Goal: Check status: Check status

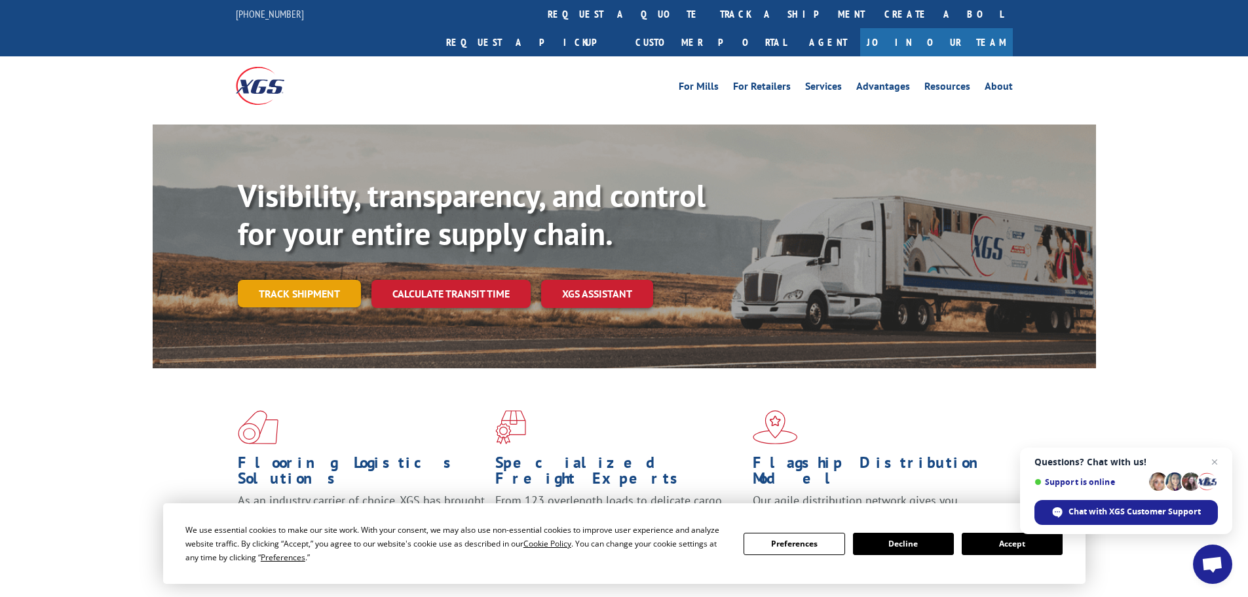
click at [314, 280] on link "Track shipment" at bounding box center [299, 294] width 123 height 28
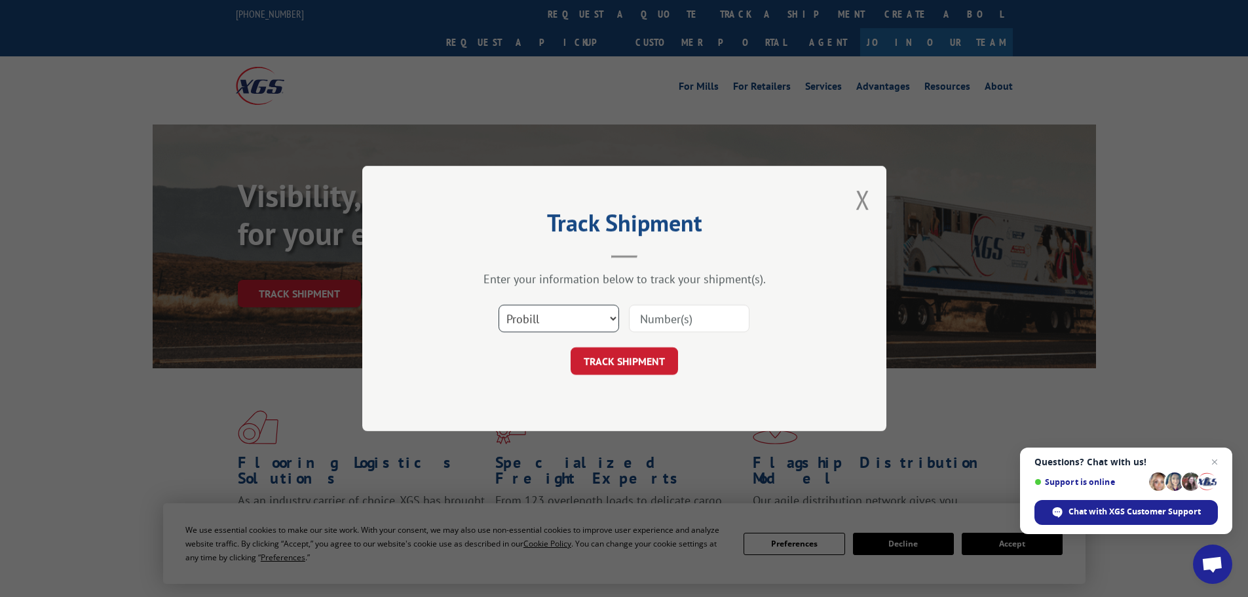
click at [572, 324] on select "Select category... Probill BOL PO" at bounding box center [558, 319] width 121 height 28
select select "po"
click at [498, 305] on select "Select category... Probill BOL PO" at bounding box center [558, 319] width 121 height 28
click at [698, 316] on input at bounding box center [689, 319] width 121 height 28
paste input "54513015"
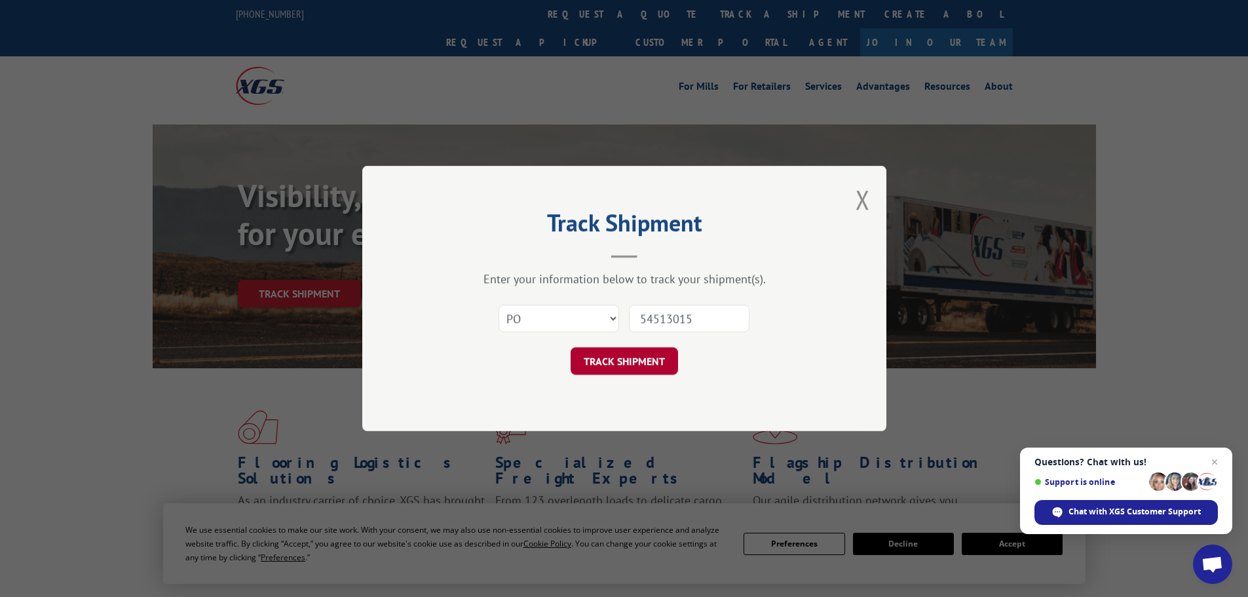
type input "54513015"
click at [605, 362] on button "TRACK SHIPMENT" at bounding box center [624, 361] width 107 height 28
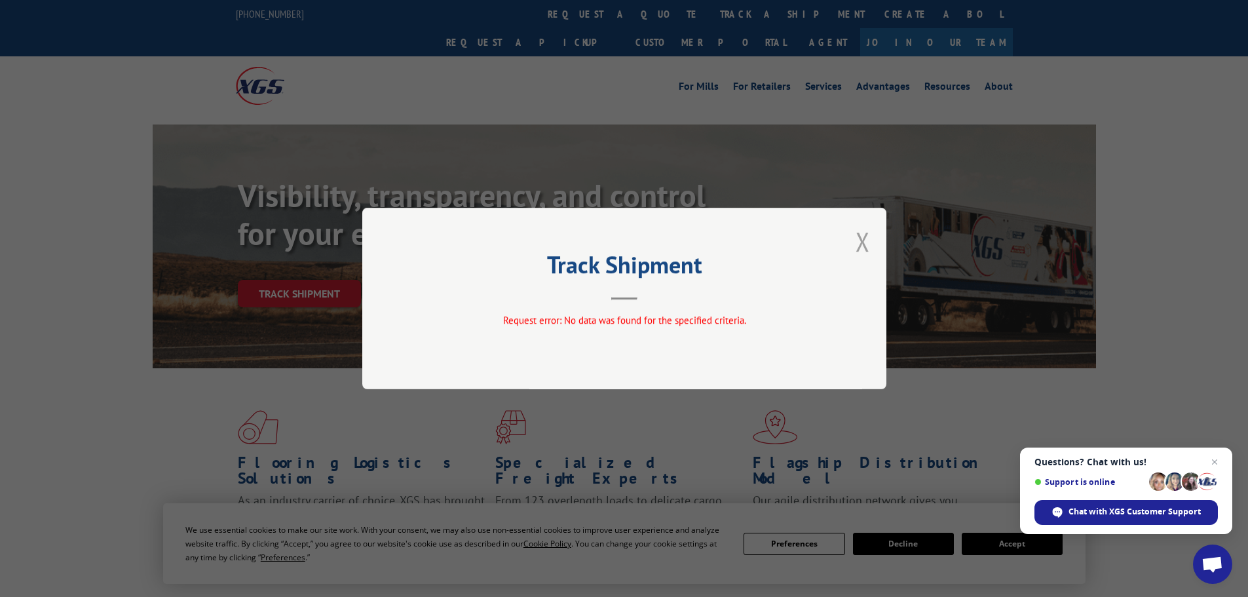
click at [859, 237] on button "Close modal" at bounding box center [862, 241] width 14 height 35
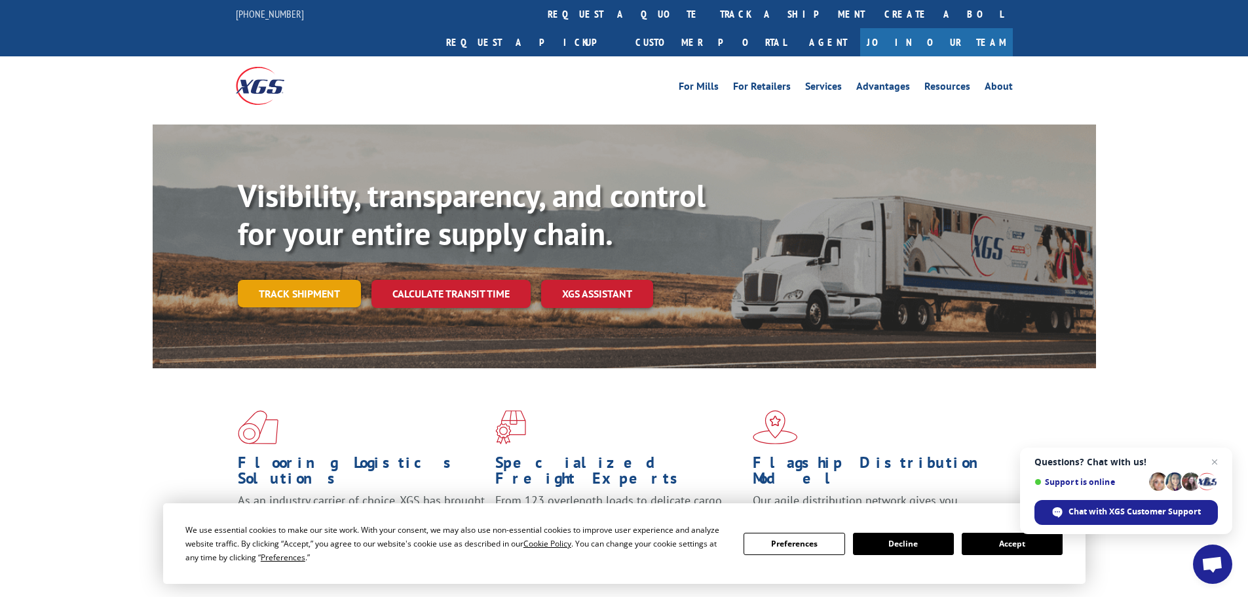
click at [299, 280] on link "Track shipment" at bounding box center [299, 294] width 123 height 28
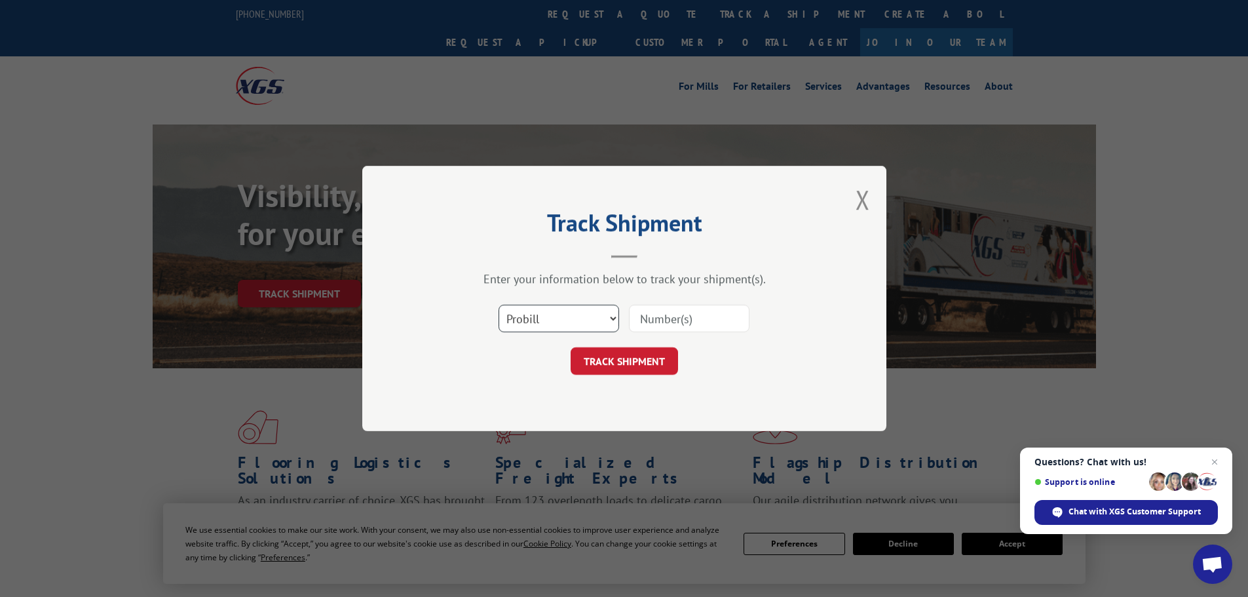
click at [561, 310] on select "Select category... Probill BOL PO" at bounding box center [558, 319] width 121 height 28
select select "po"
click at [498, 305] on select "Select category... Probill BOL PO" at bounding box center [558, 319] width 121 height 28
click at [675, 320] on input at bounding box center [689, 319] width 121 height 28
paste input "54512962"
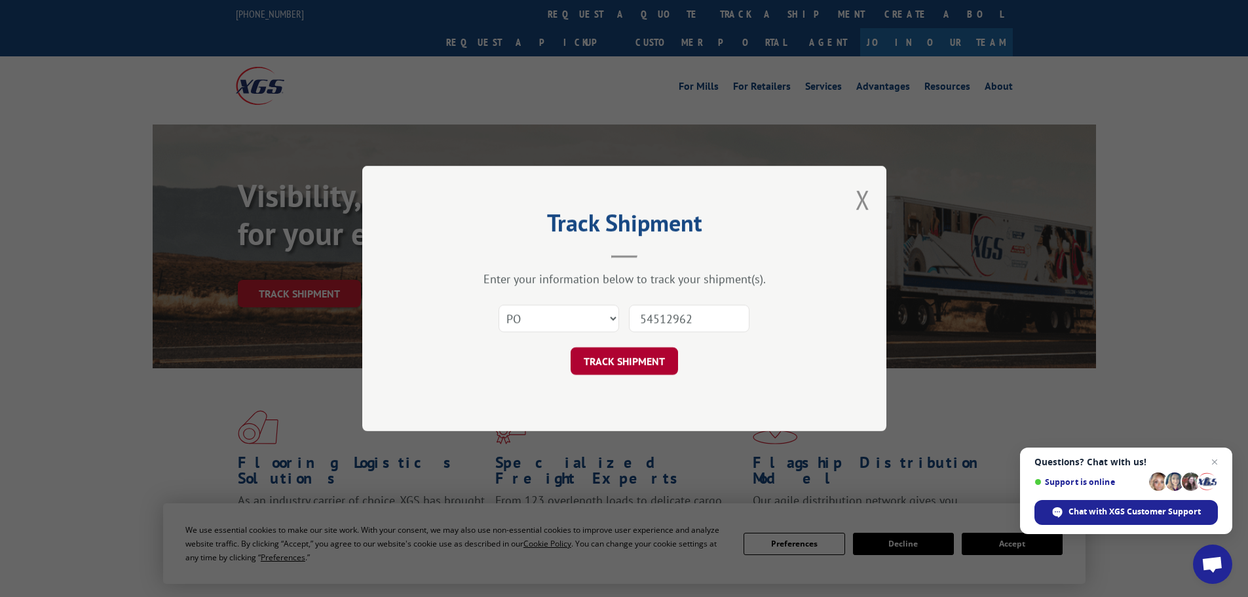
type input "54512962"
click at [660, 353] on button "TRACK SHIPMENT" at bounding box center [624, 361] width 107 height 28
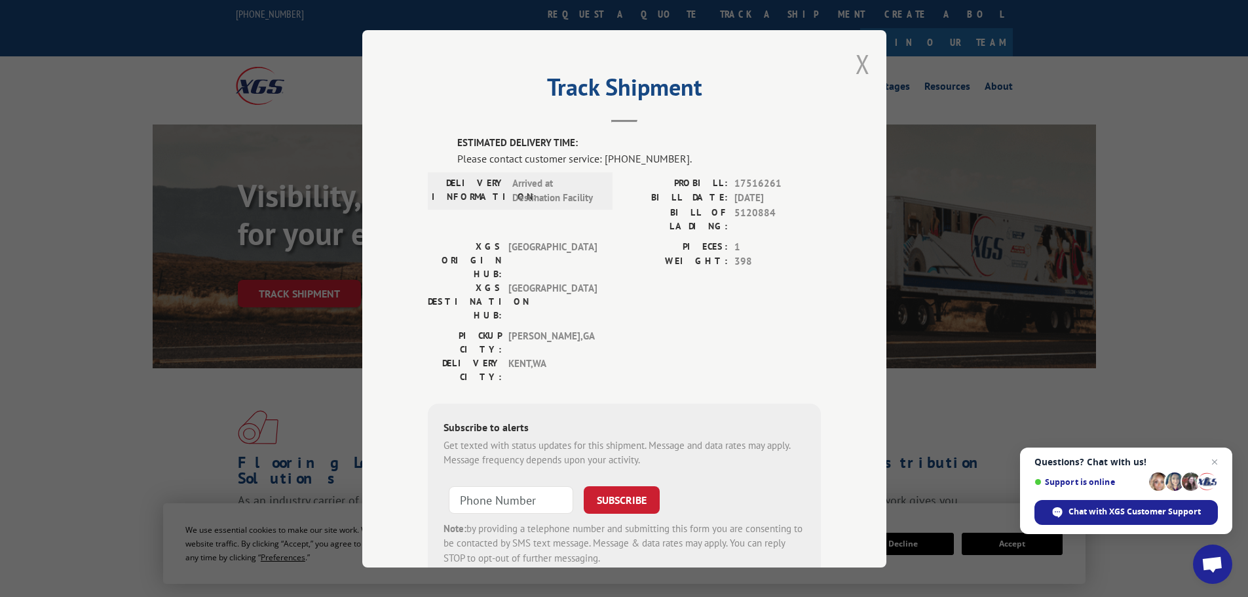
click at [863, 69] on button "Close modal" at bounding box center [862, 64] width 14 height 35
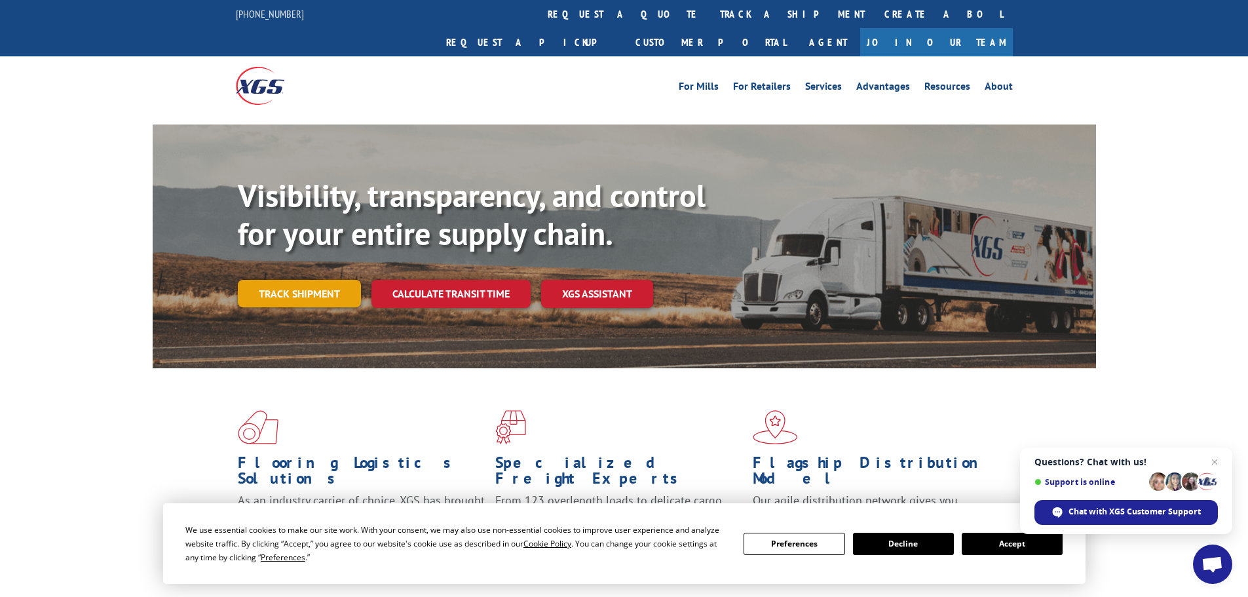
click at [301, 280] on link "Track shipment" at bounding box center [299, 294] width 123 height 28
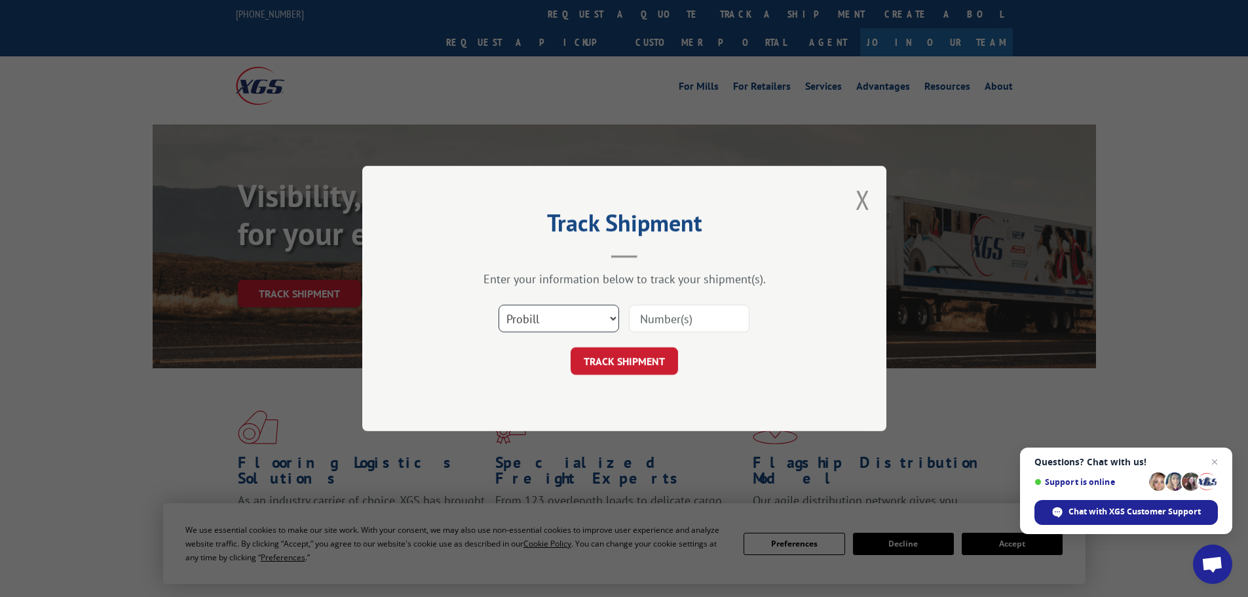
click at [549, 315] on select "Select category... Probill BOL PO" at bounding box center [558, 319] width 121 height 28
select select "po"
click at [498, 305] on select "Select category... Probill BOL PO" at bounding box center [558, 319] width 121 height 28
click at [667, 321] on input at bounding box center [689, 319] width 121 height 28
paste input "54513266"
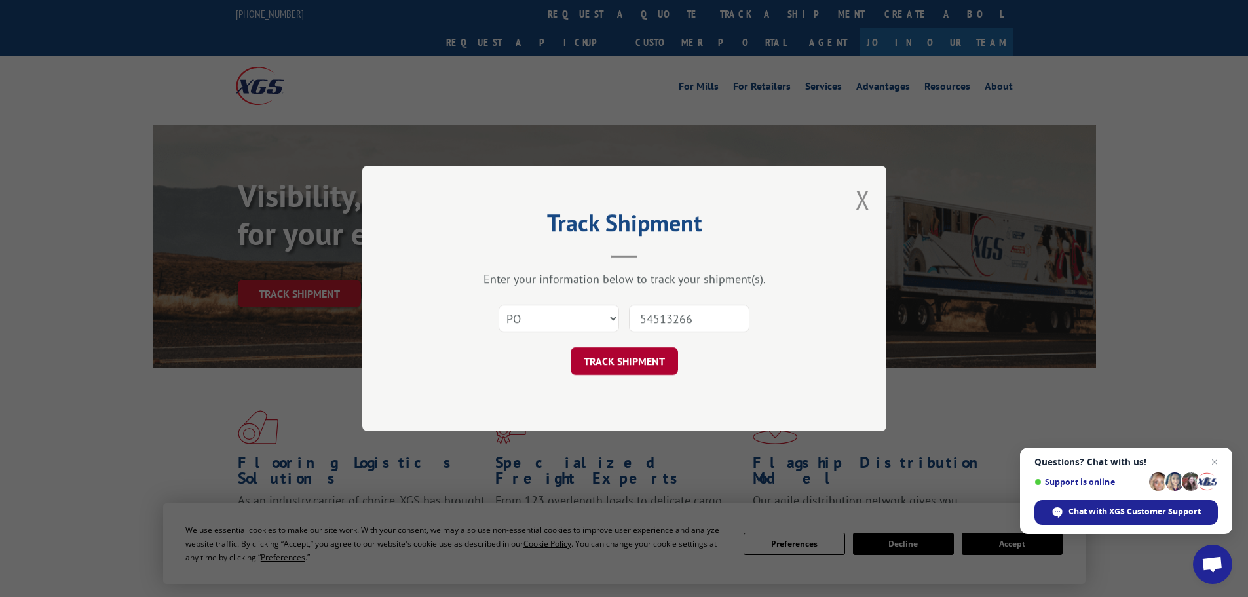
type input "54513266"
click at [655, 369] on button "TRACK SHIPMENT" at bounding box center [624, 361] width 107 height 28
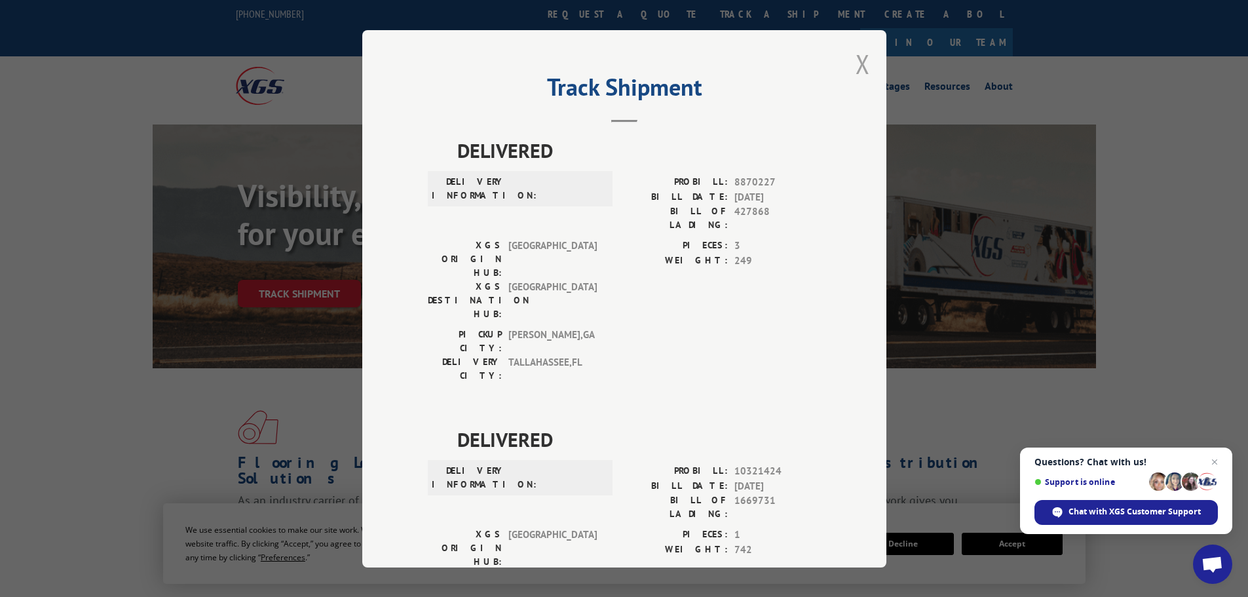
click at [856, 69] on button "Close modal" at bounding box center [862, 64] width 14 height 35
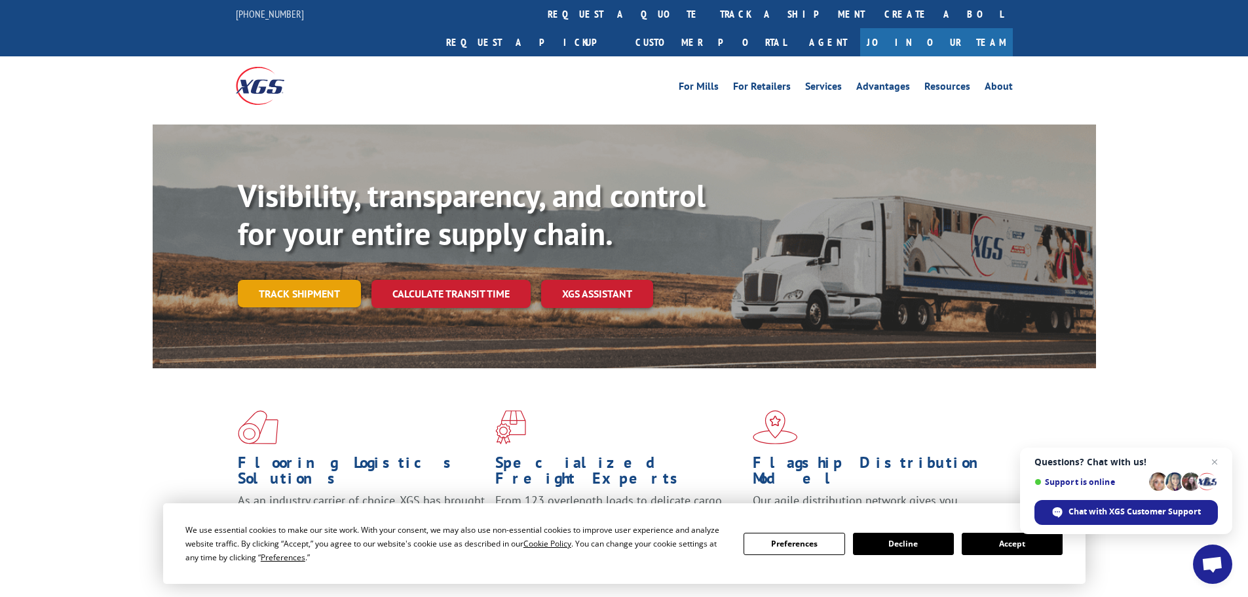
click at [318, 280] on link "Track shipment" at bounding box center [299, 294] width 123 height 28
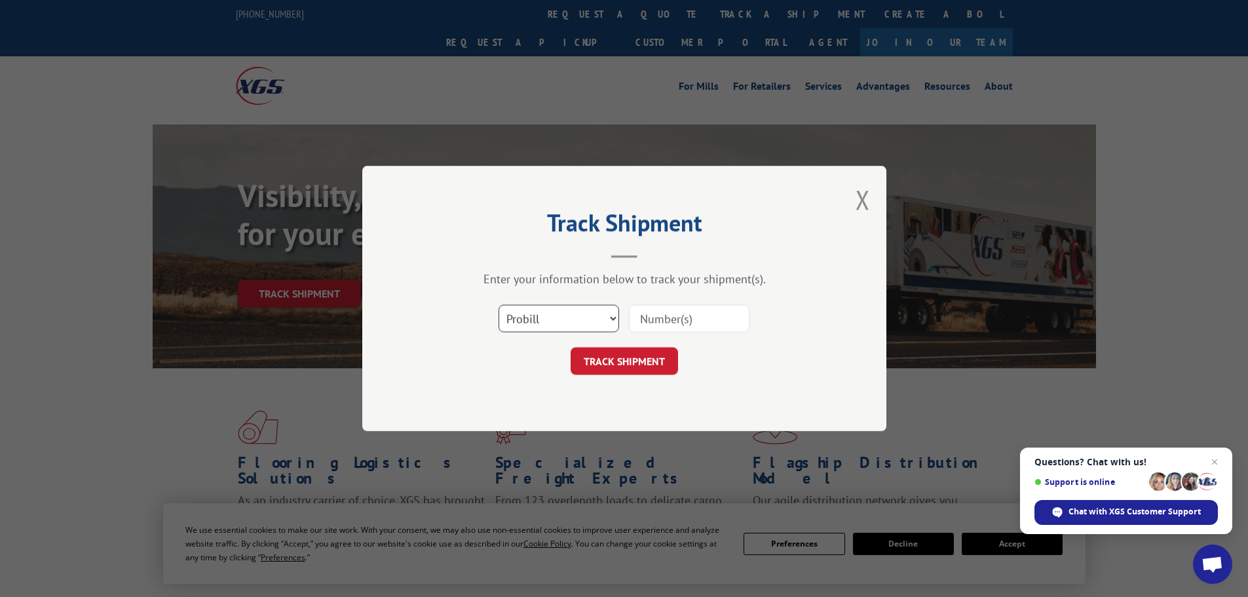
click at [542, 316] on select "Select category... Probill BOL PO" at bounding box center [558, 319] width 121 height 28
select select "bol"
click at [498, 305] on select "Select category... Probill BOL PO" at bounding box center [558, 319] width 121 height 28
click at [647, 320] on input at bounding box center [689, 319] width 121 height 28
paste input "6047550"
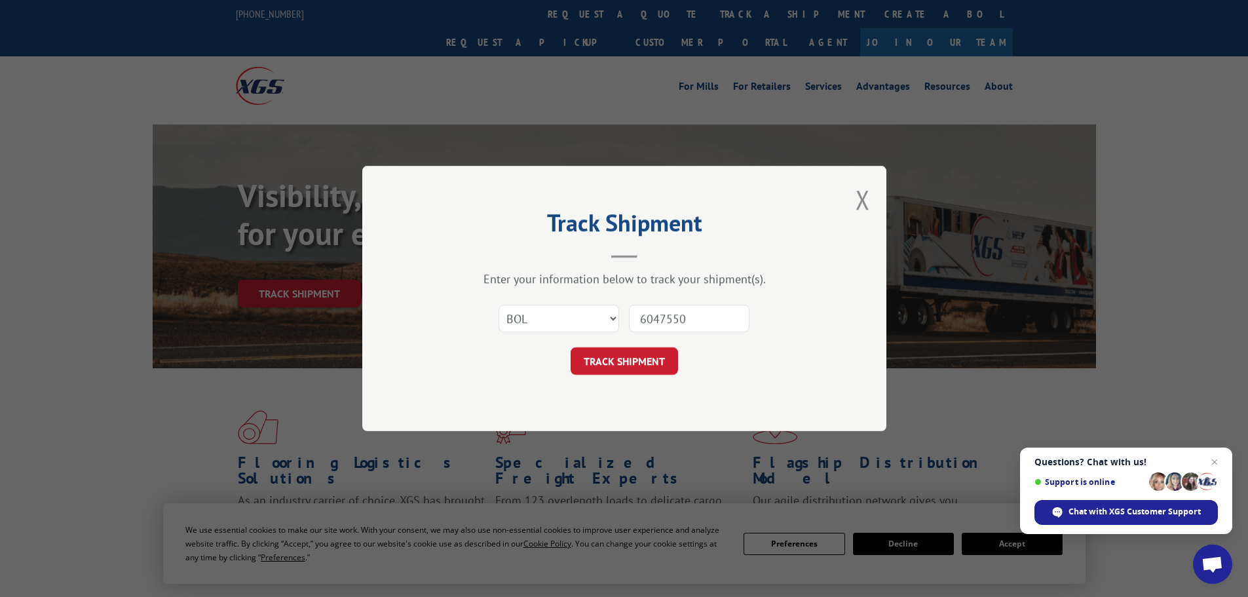
click at [639, 319] on input "6047550" at bounding box center [689, 319] width 121 height 28
type input "6047550"
click at [663, 358] on button "TRACK SHIPMENT" at bounding box center [624, 361] width 107 height 28
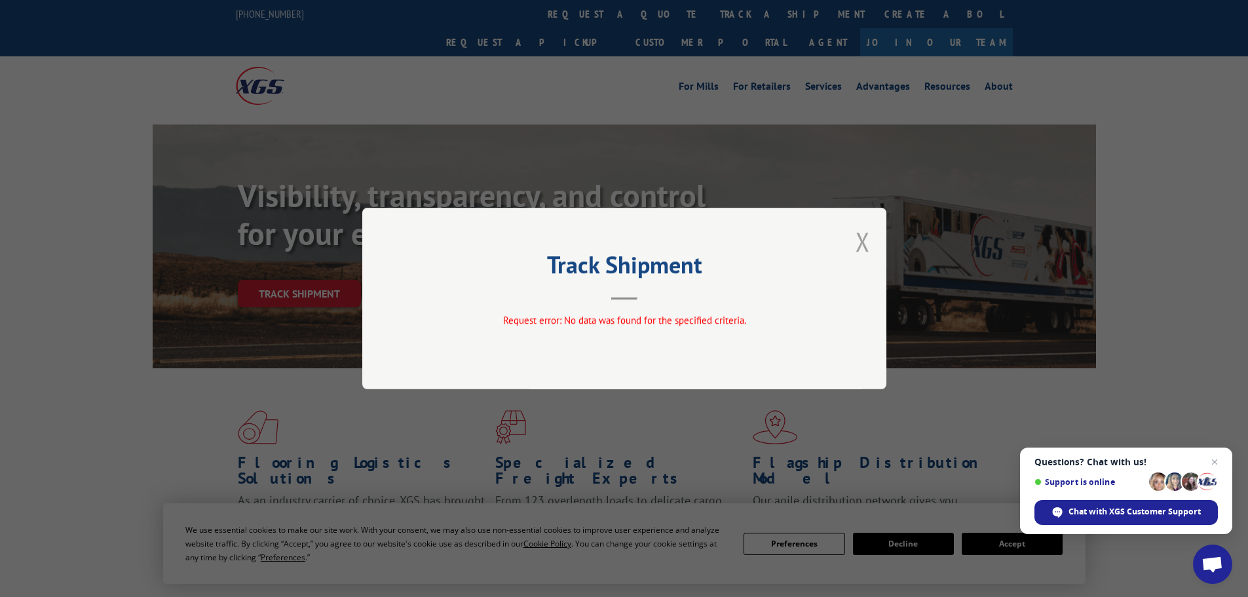
click at [867, 248] on button "Close modal" at bounding box center [862, 241] width 14 height 35
